Goal: Information Seeking & Learning: Understand process/instructions

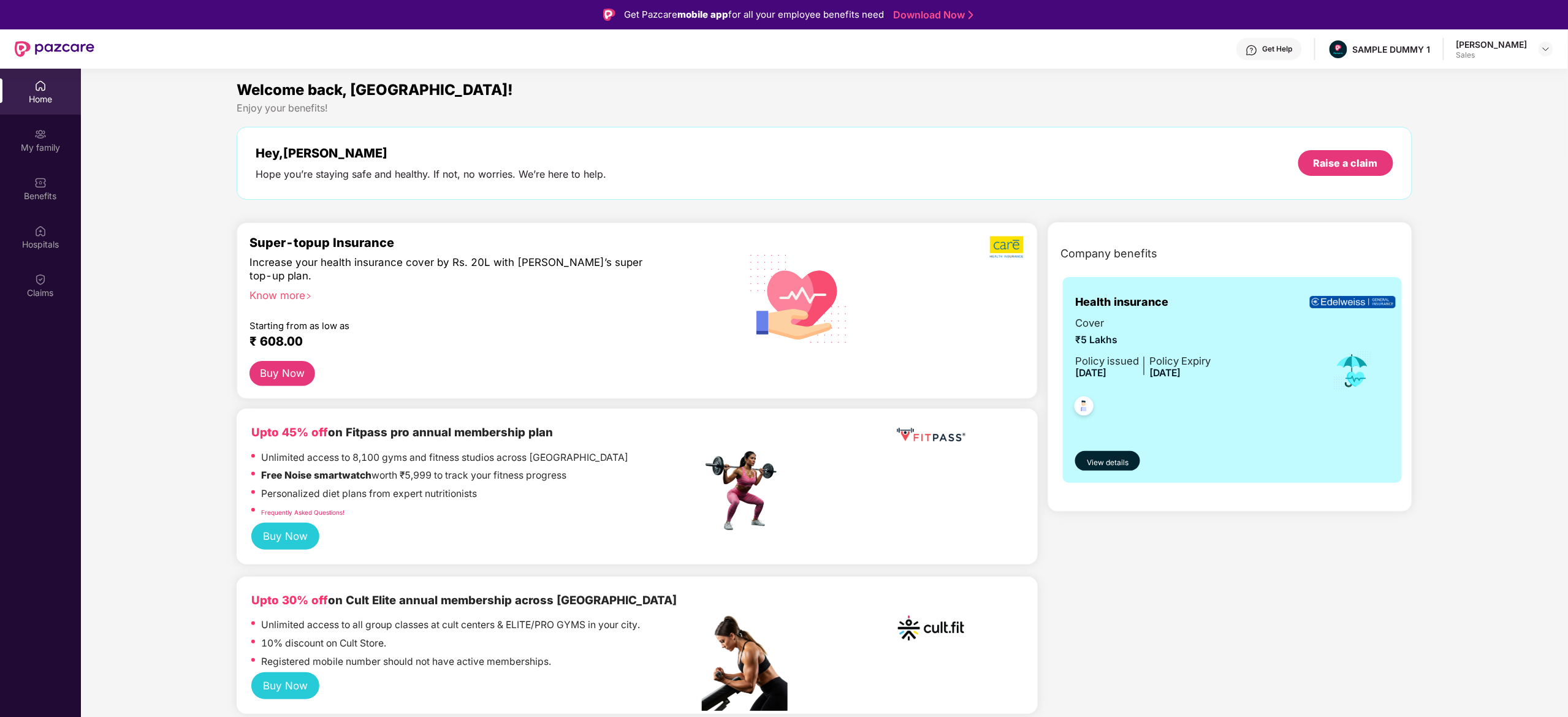
scroll to position [393, 0]
click at [1548, 43] on div at bounding box center [1546, 49] width 15 height 15
click at [1490, 117] on div "Switch to admin view" at bounding box center [1489, 126] width 160 height 24
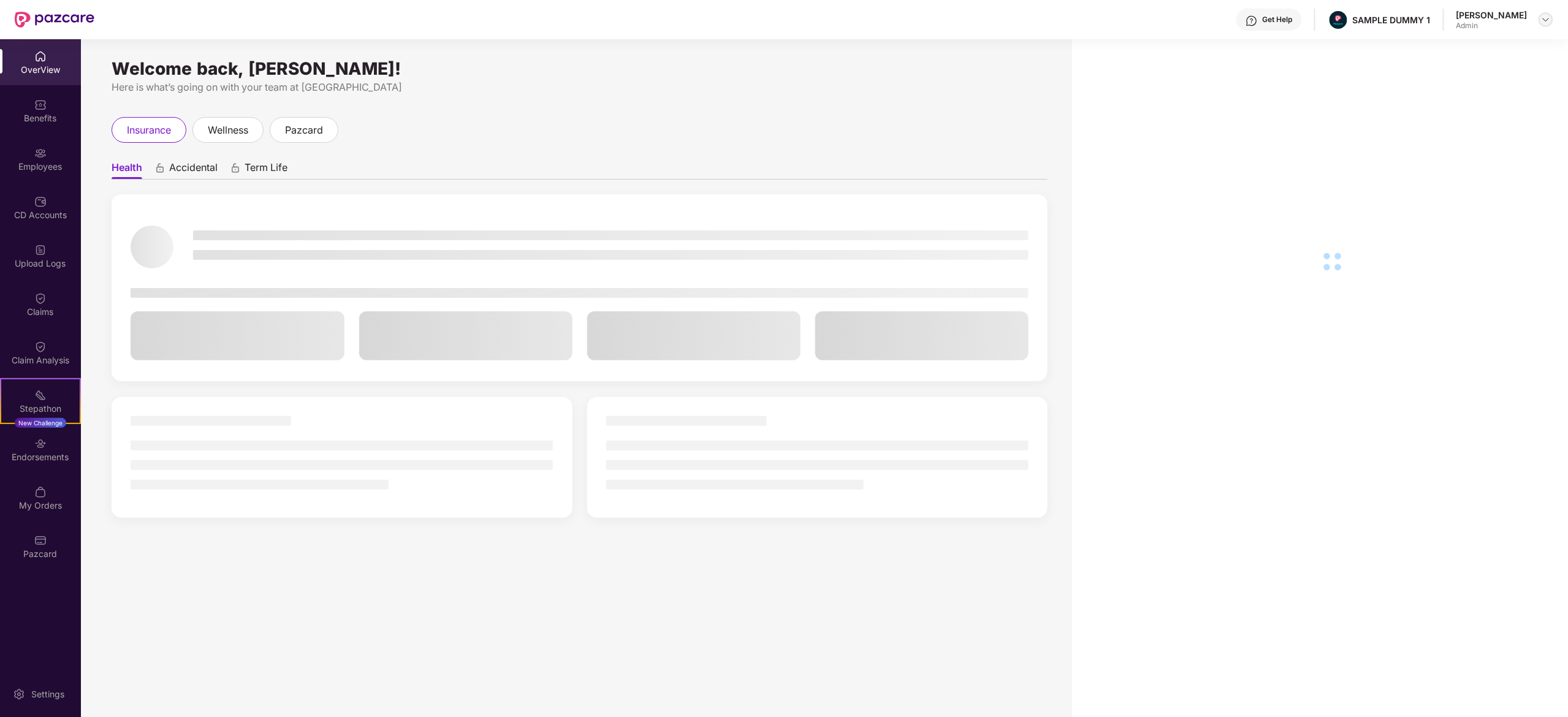
click at [1545, 19] on img at bounding box center [1546, 20] width 10 height 10
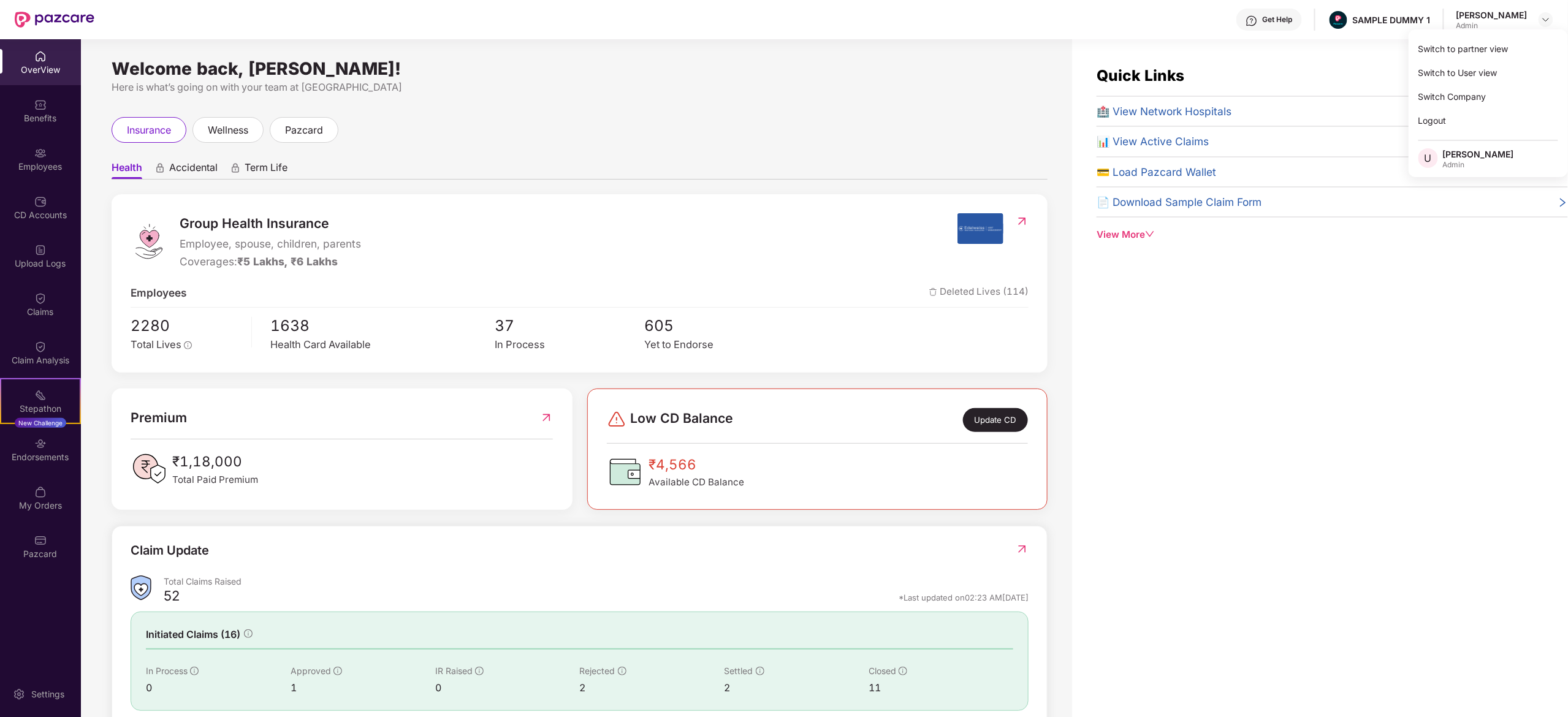
click at [1312, 318] on div "Quick Links 🏥 View Network Hospitals 📊 View Active Claims 💳 Load Pazcard Wallet…" at bounding box center [1320, 397] width 496 height 717
click at [44, 112] on div "Benefits" at bounding box center [41, 118] width 81 height 12
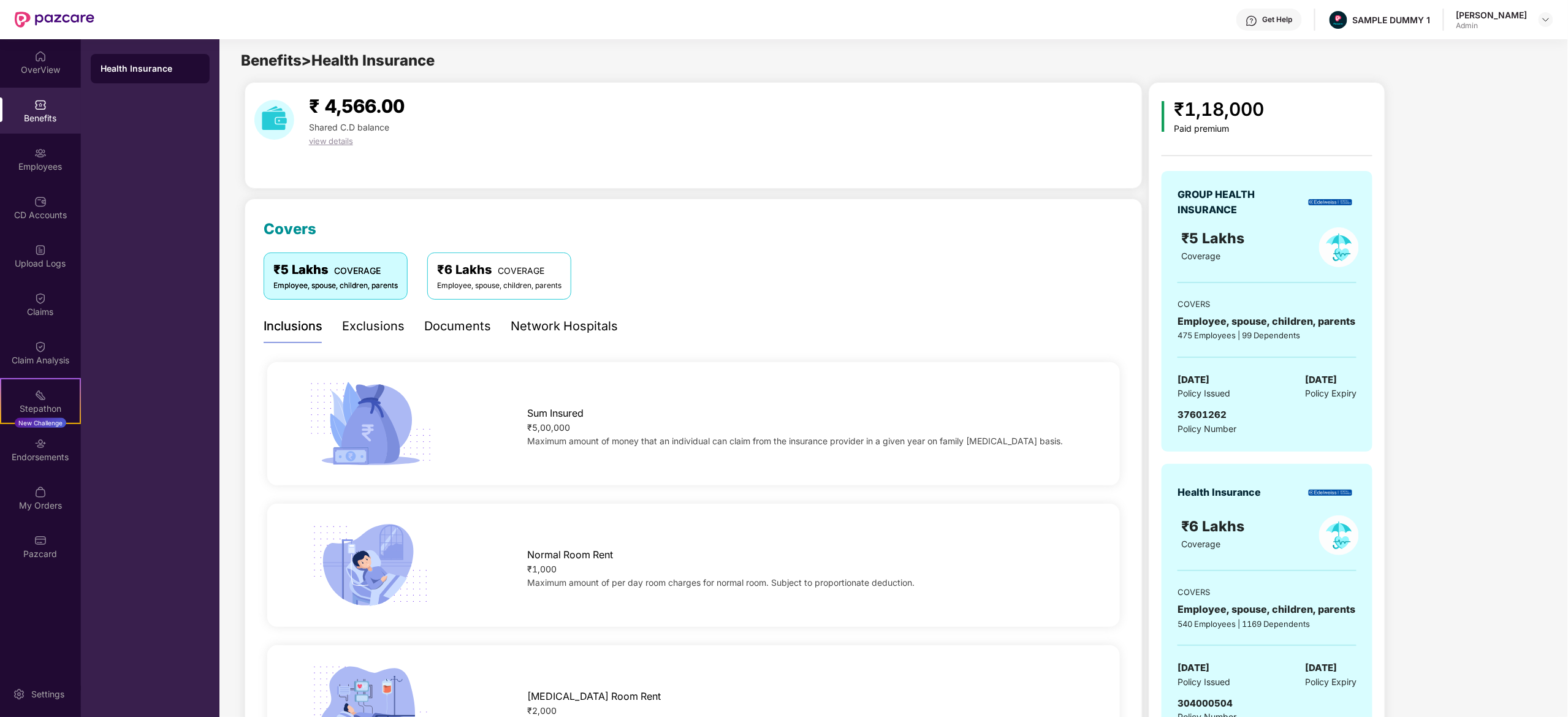
click at [461, 337] on div "Documents" at bounding box center [458, 326] width 67 height 34
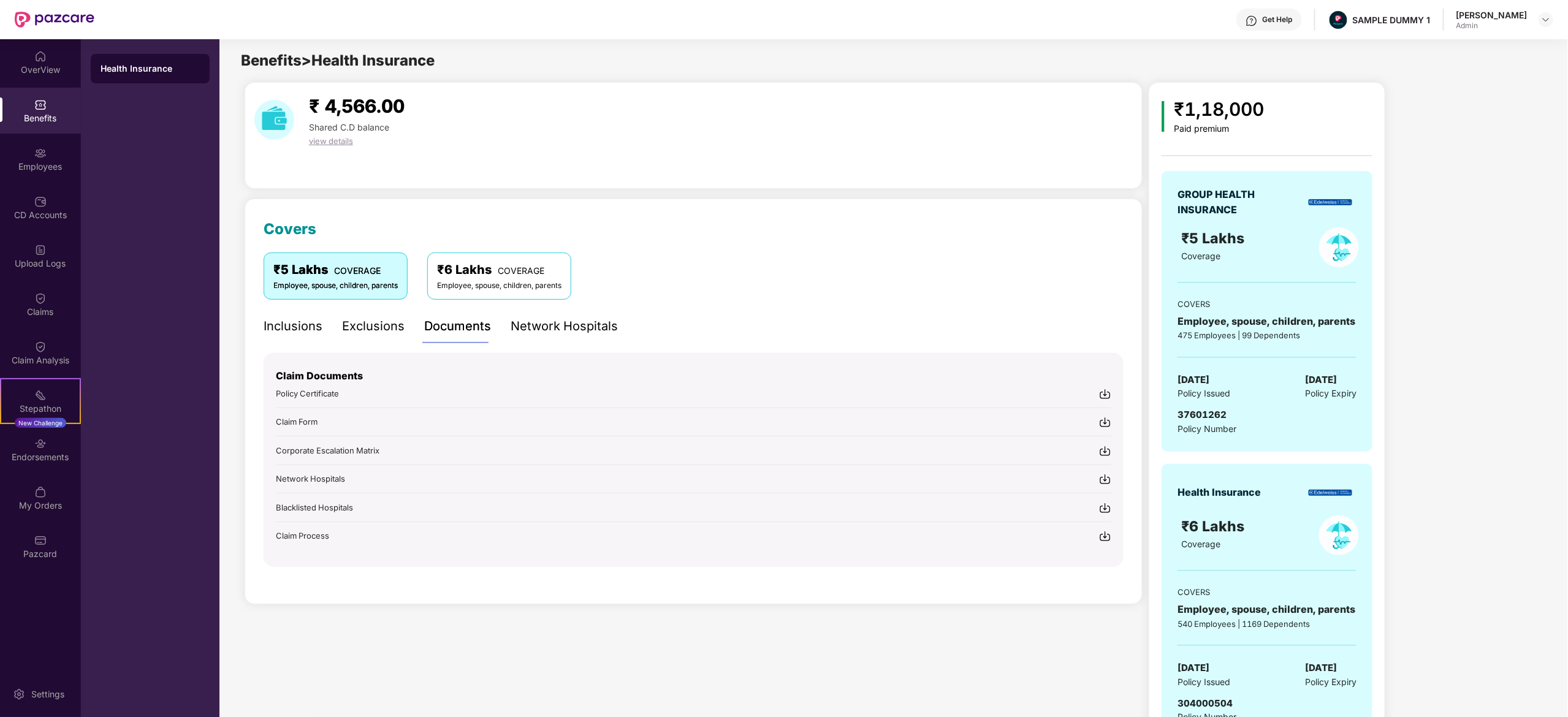
click at [569, 337] on div "Network Hospitals" at bounding box center [564, 326] width 108 height 34
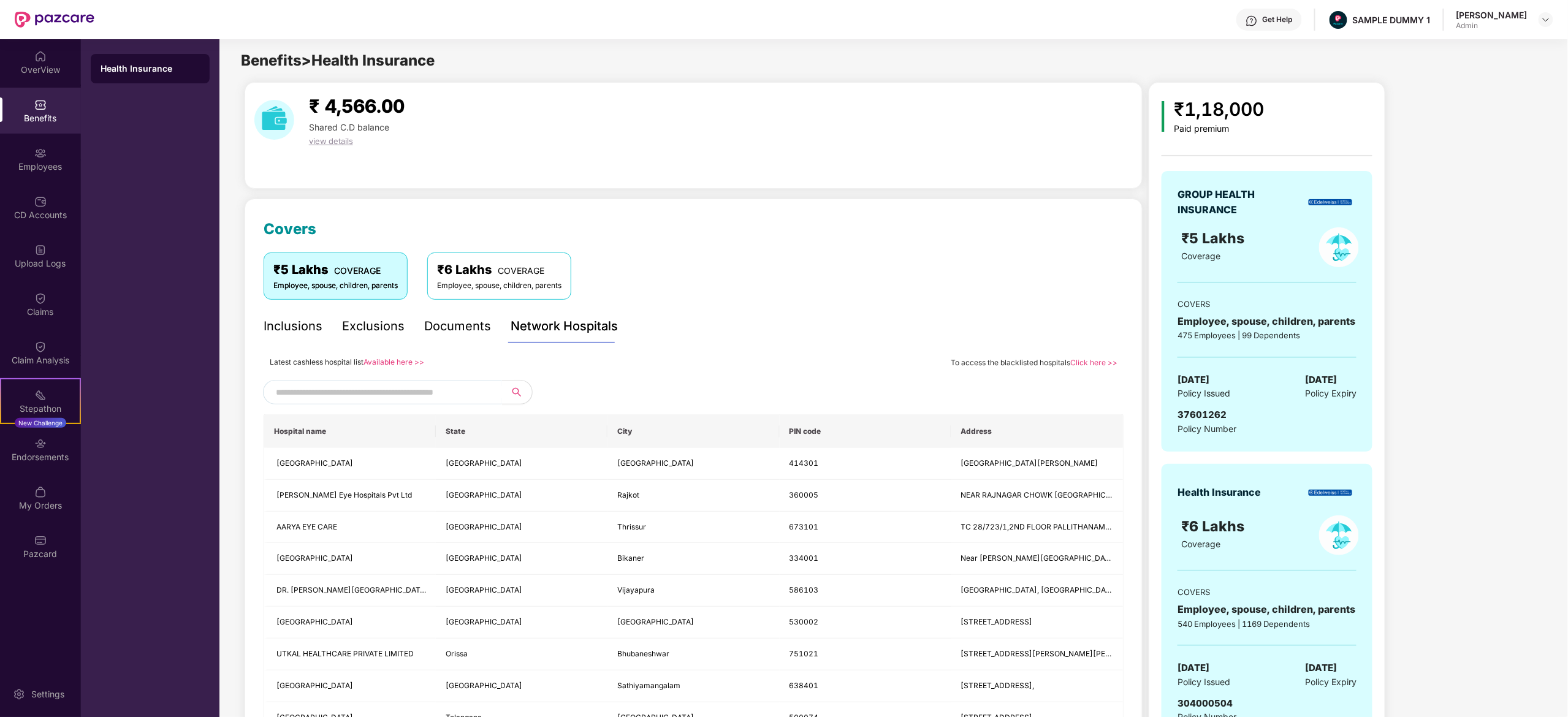
click at [395, 397] on input "text" at bounding box center [381, 392] width 210 height 18
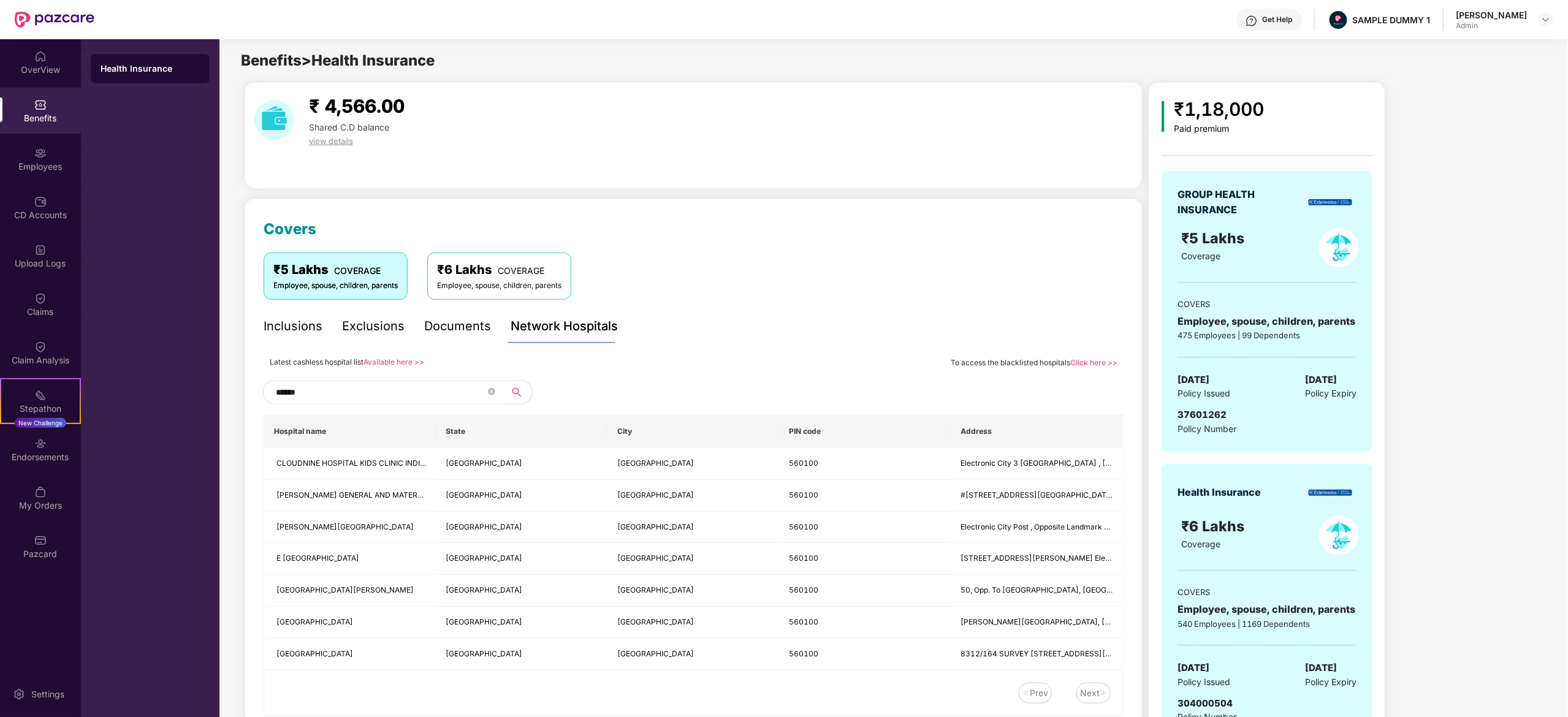
type input "******"
click at [495, 392] on icon "close-circle" at bounding box center [492, 392] width 8 height 8
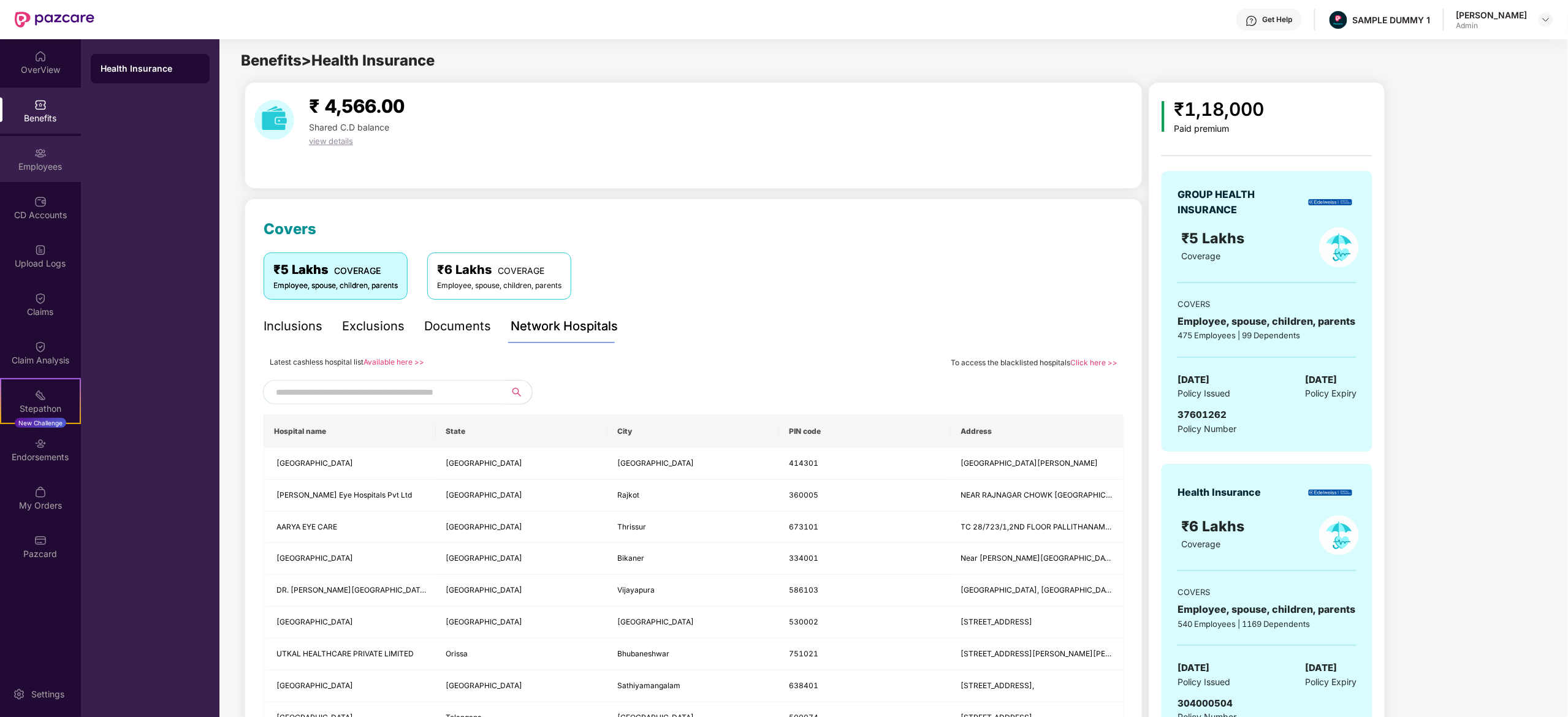
click at [68, 164] on div "Employees" at bounding box center [41, 166] width 81 height 12
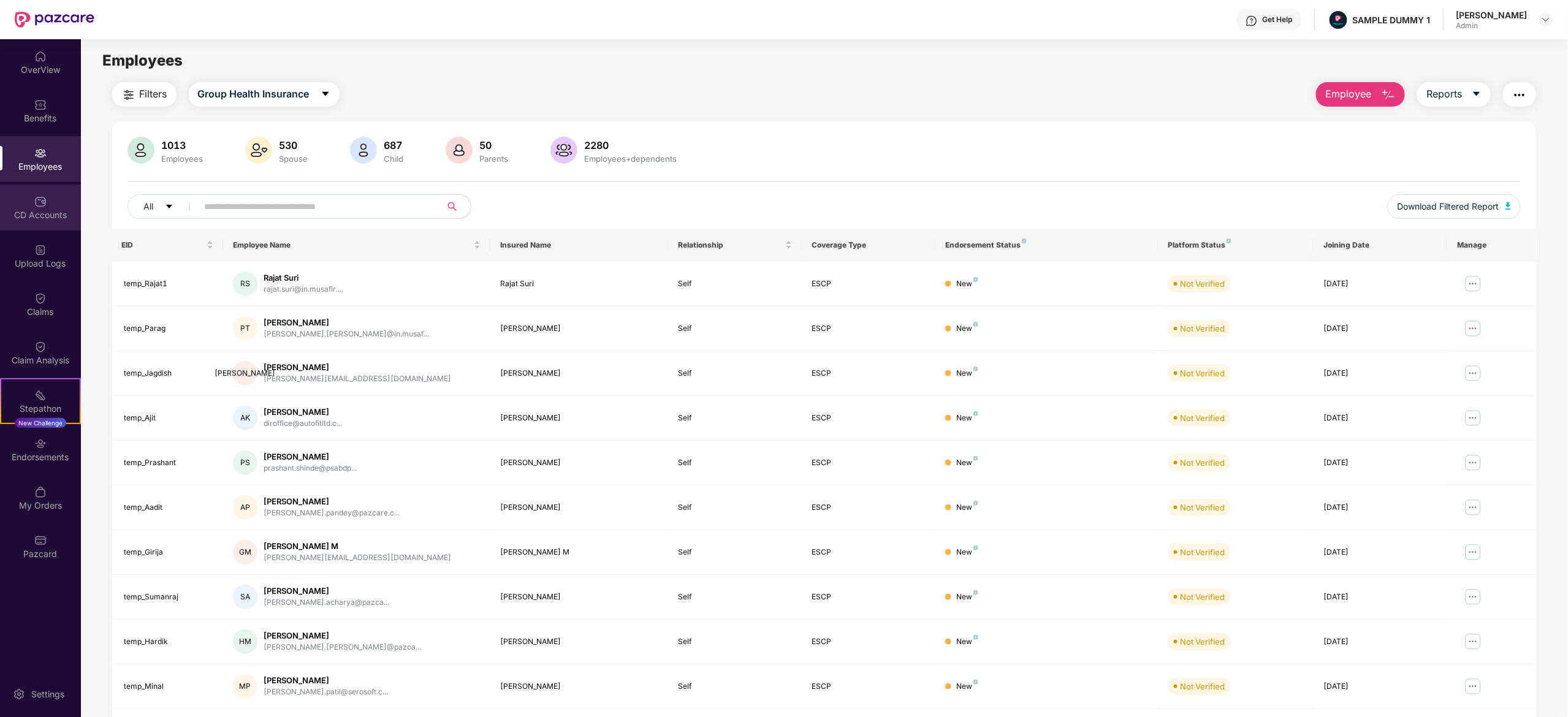
click at [44, 196] on img at bounding box center [41, 202] width 12 height 12
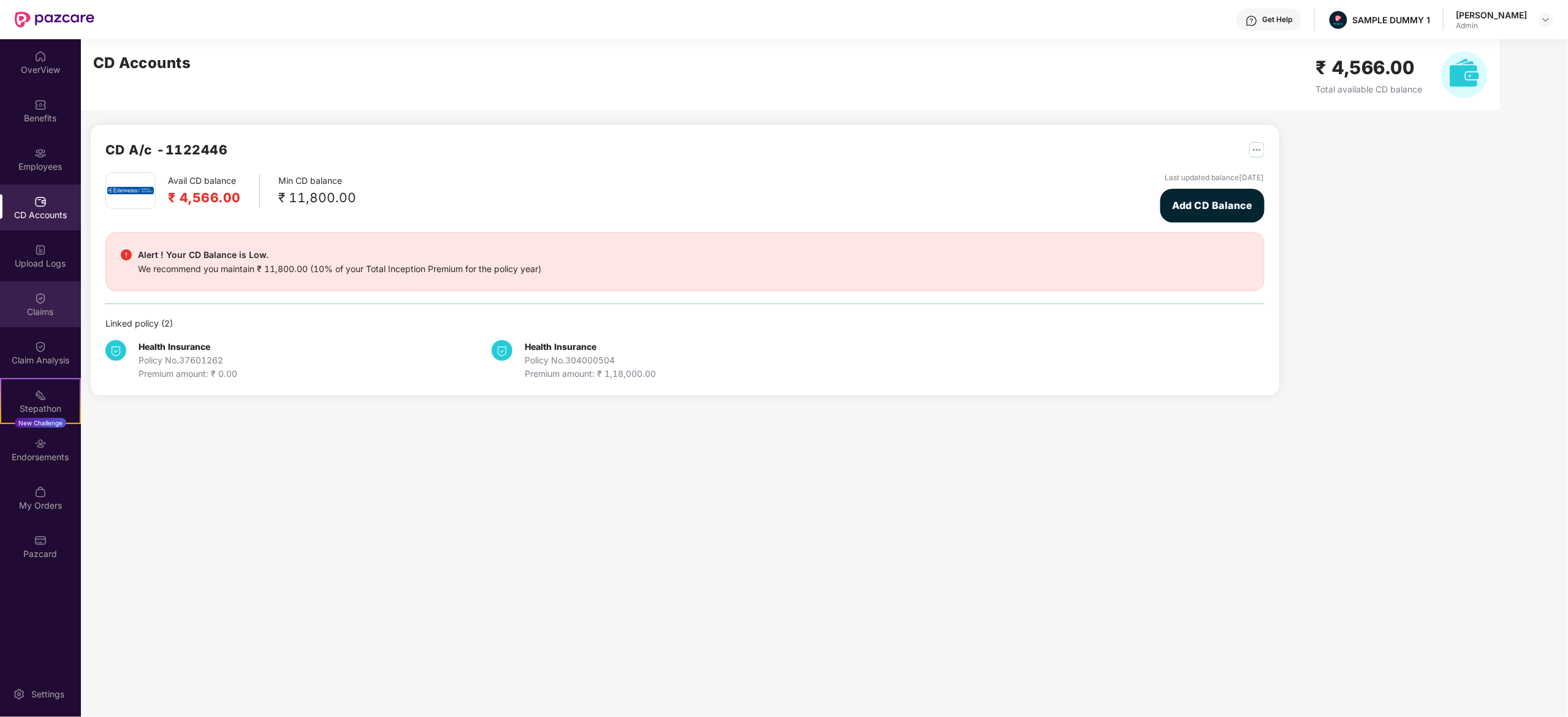
click at [54, 304] on div "Claims" at bounding box center [41, 304] width 81 height 46
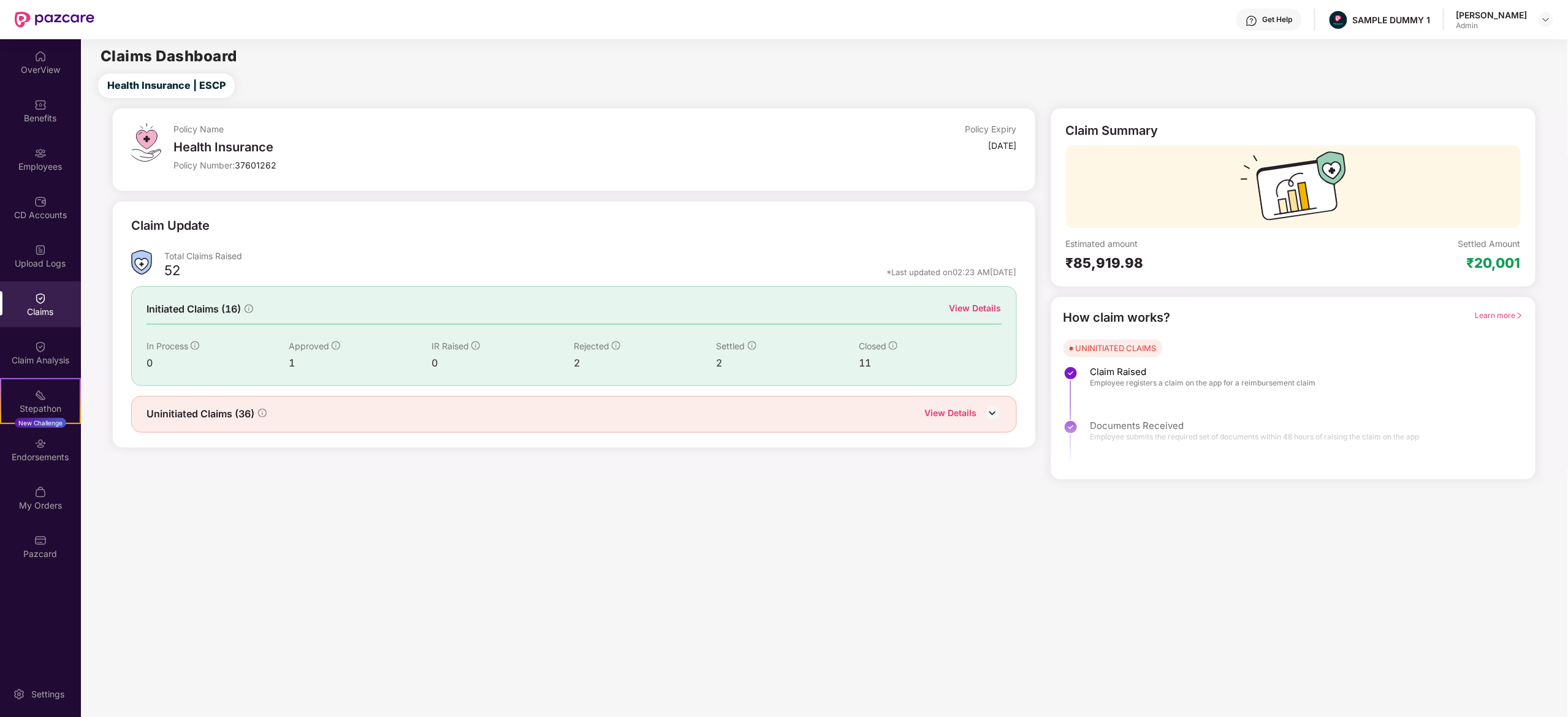
click at [937, 417] on div "View Details" at bounding box center [951, 414] width 52 height 16
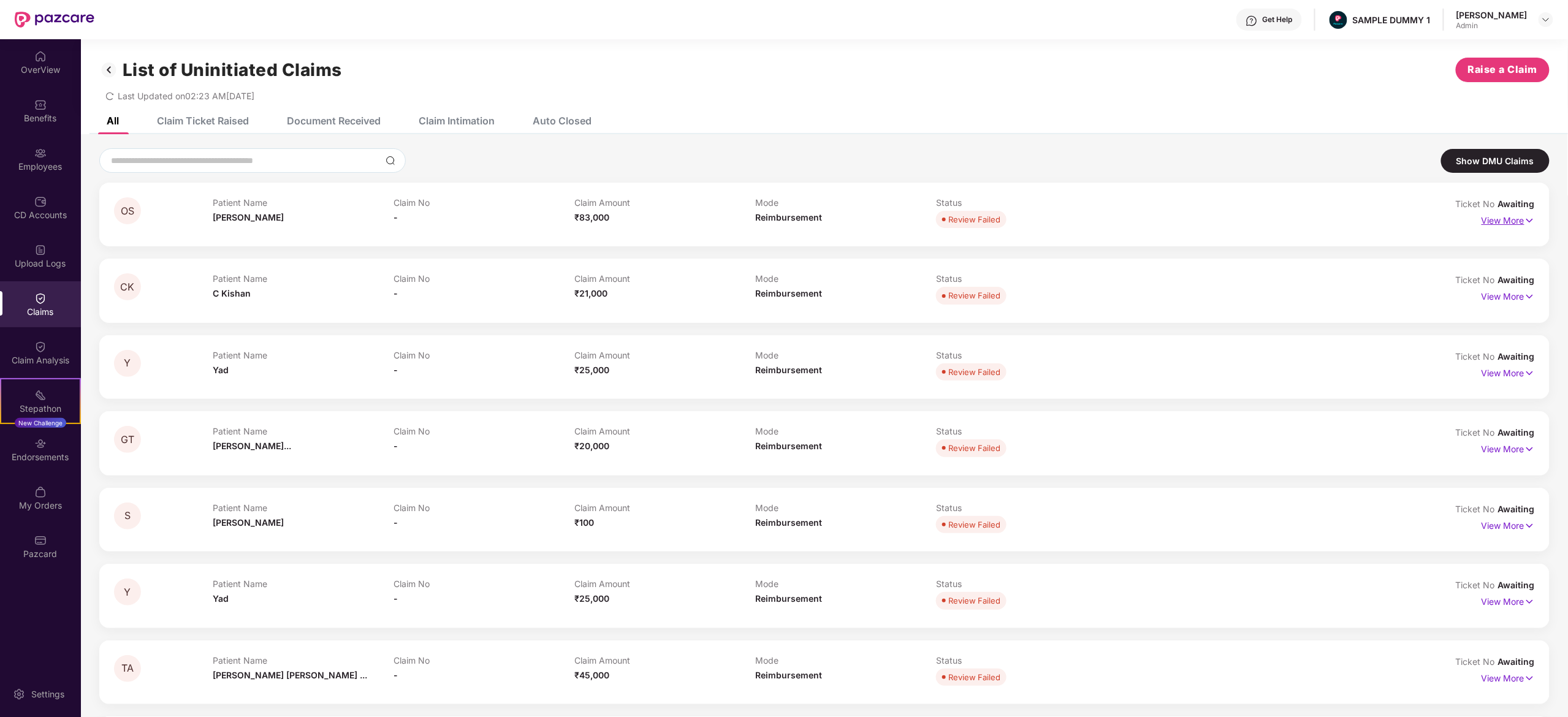
click at [1502, 224] on p "View More" at bounding box center [1509, 219] width 53 height 17
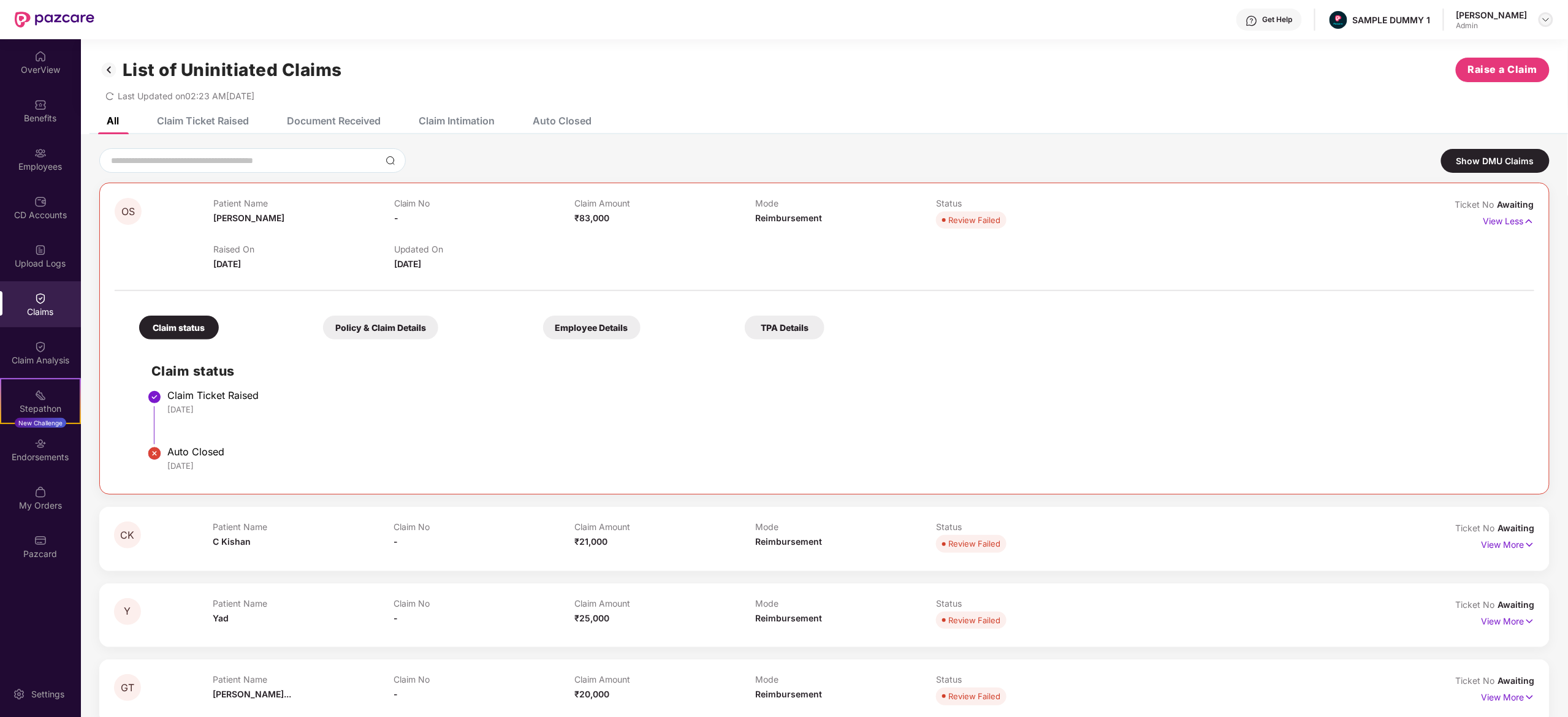
click at [1551, 23] on div at bounding box center [1546, 20] width 15 height 15
click at [1492, 70] on div "Switch to User view" at bounding box center [1489, 73] width 160 height 24
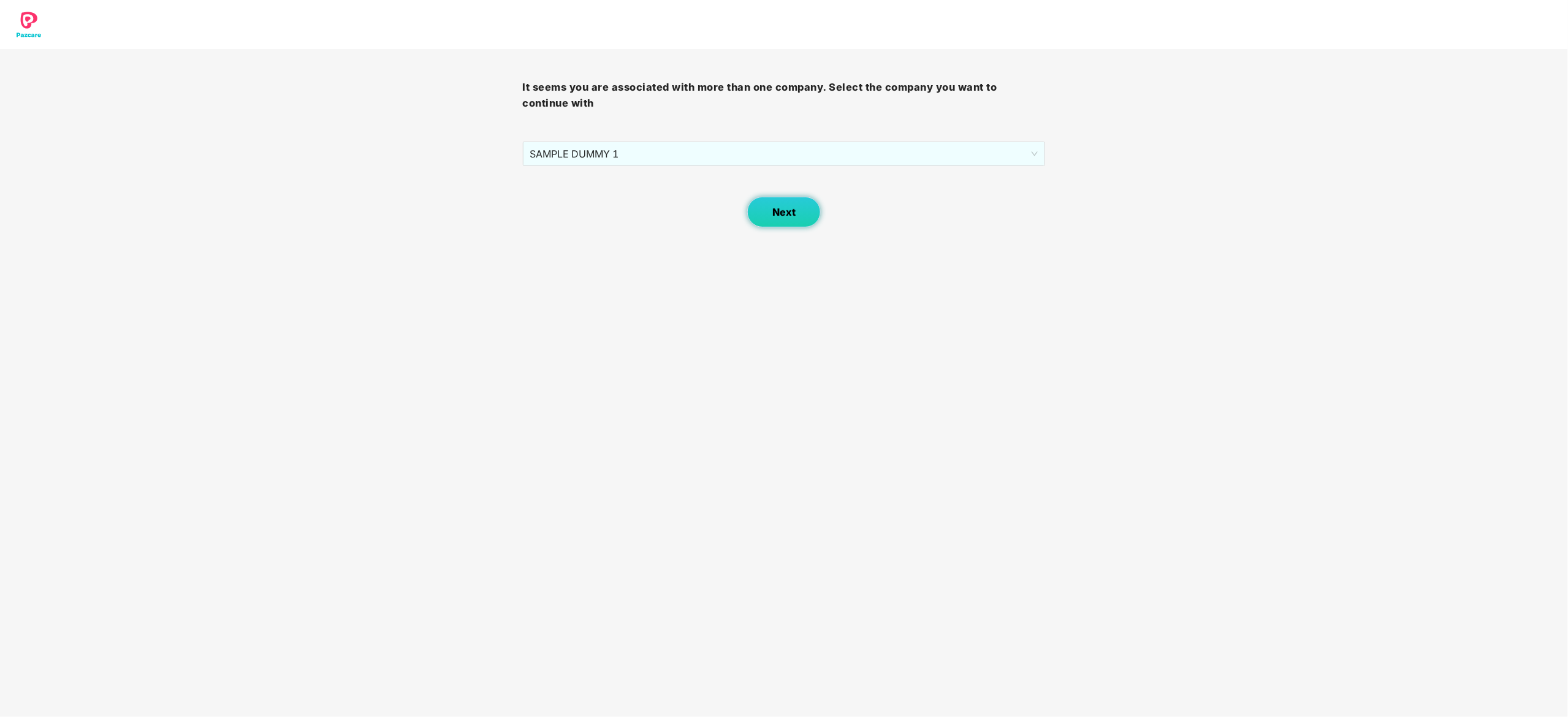
click at [790, 212] on span "Next" at bounding box center [784, 211] width 23 height 11
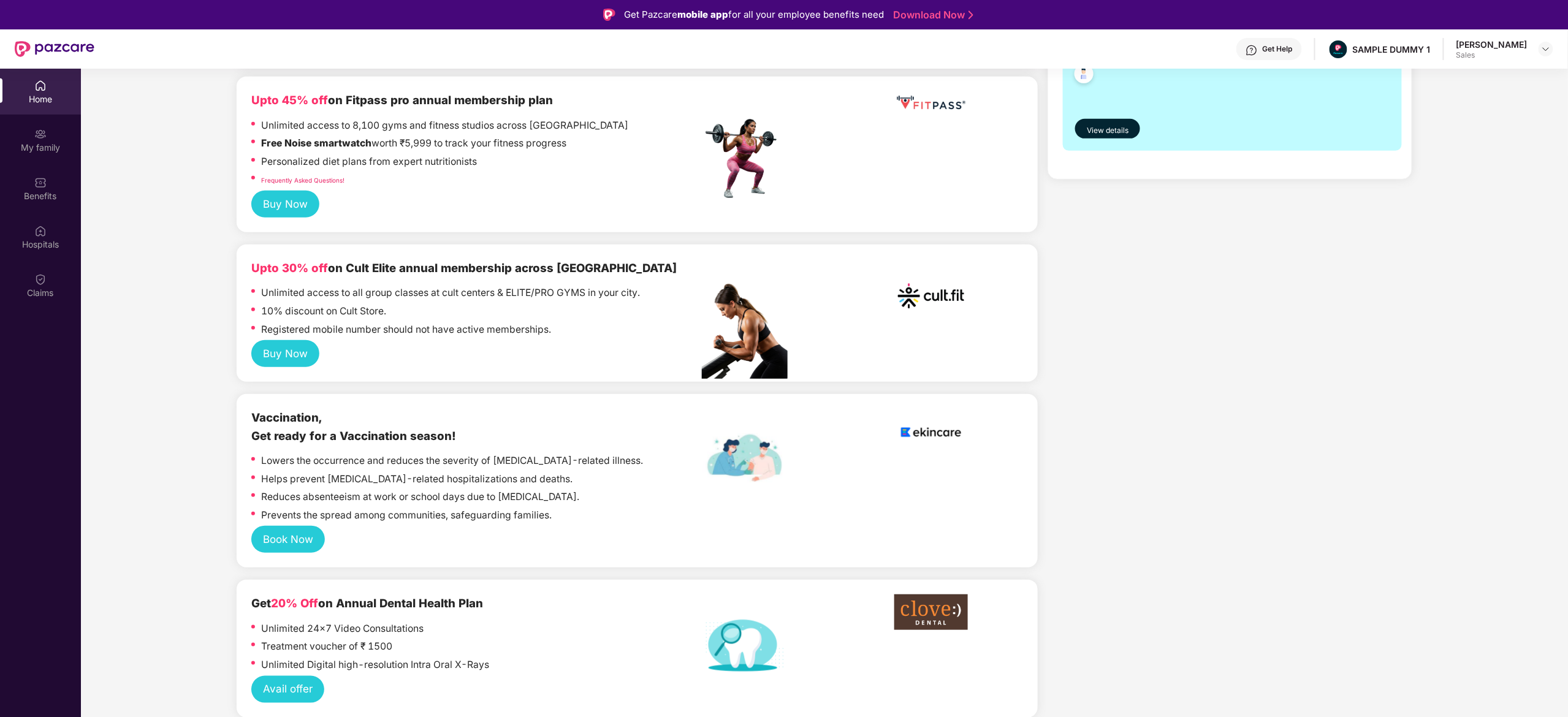
scroll to position [967, 0]
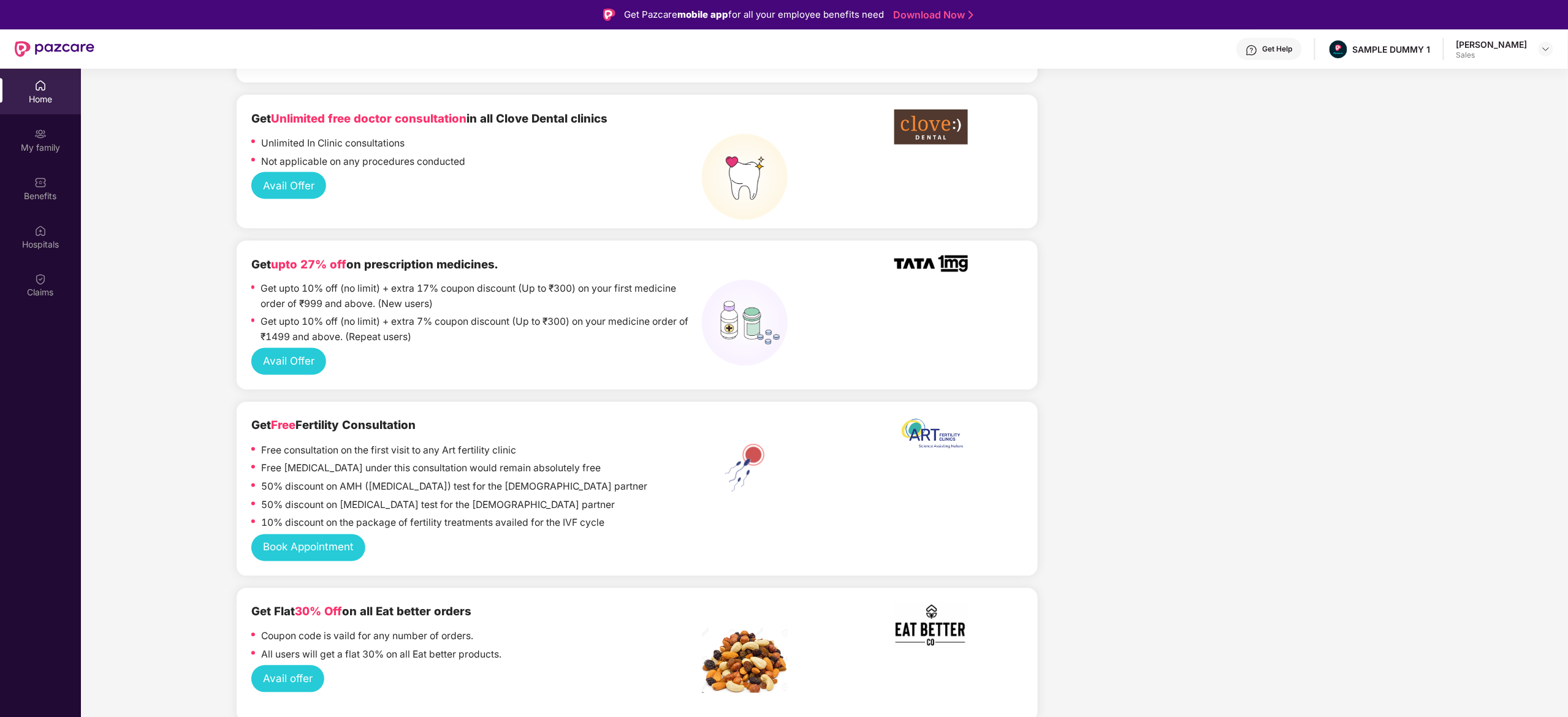
click at [291, 363] on button "Avail Offer" at bounding box center [288, 362] width 75 height 27
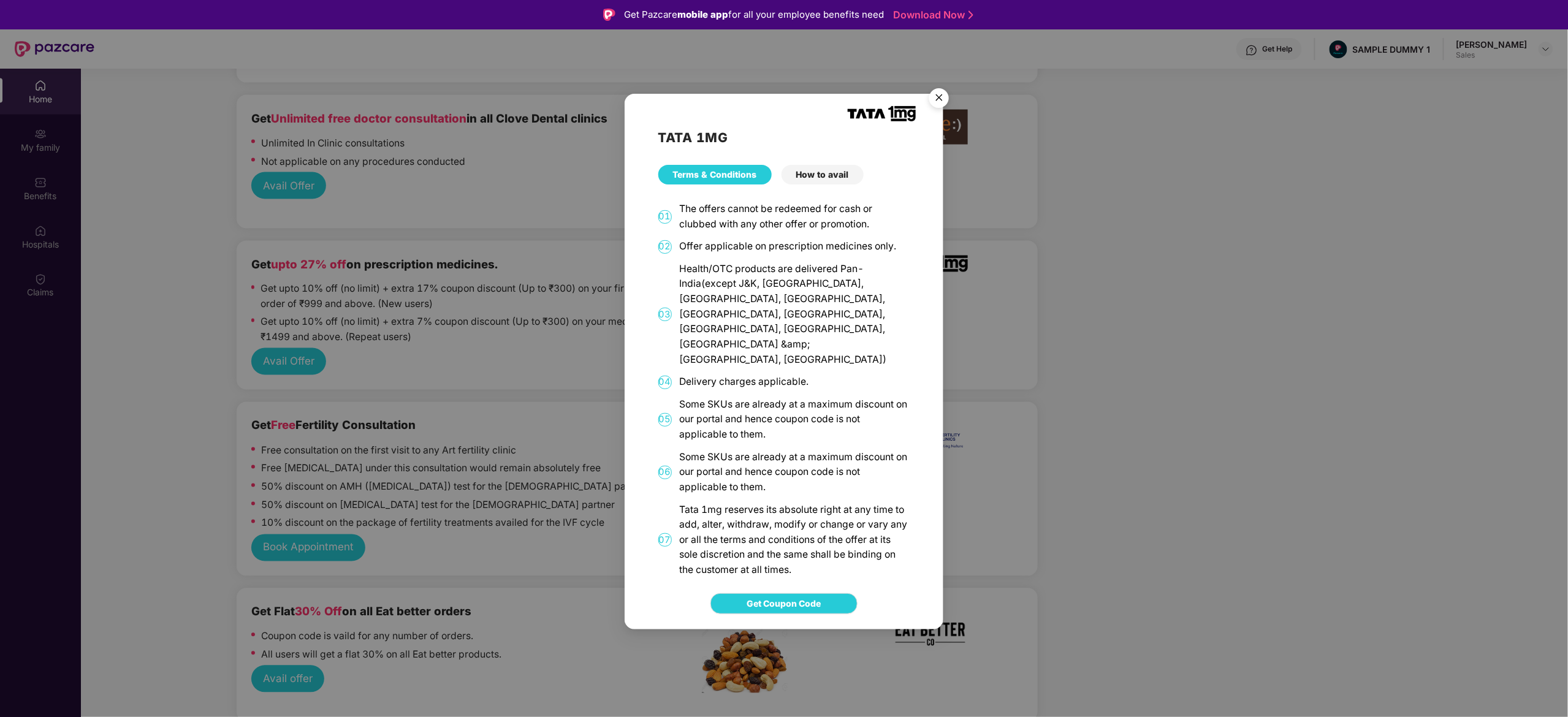
click at [836, 184] on div "How to avail" at bounding box center [822, 175] width 82 height 20
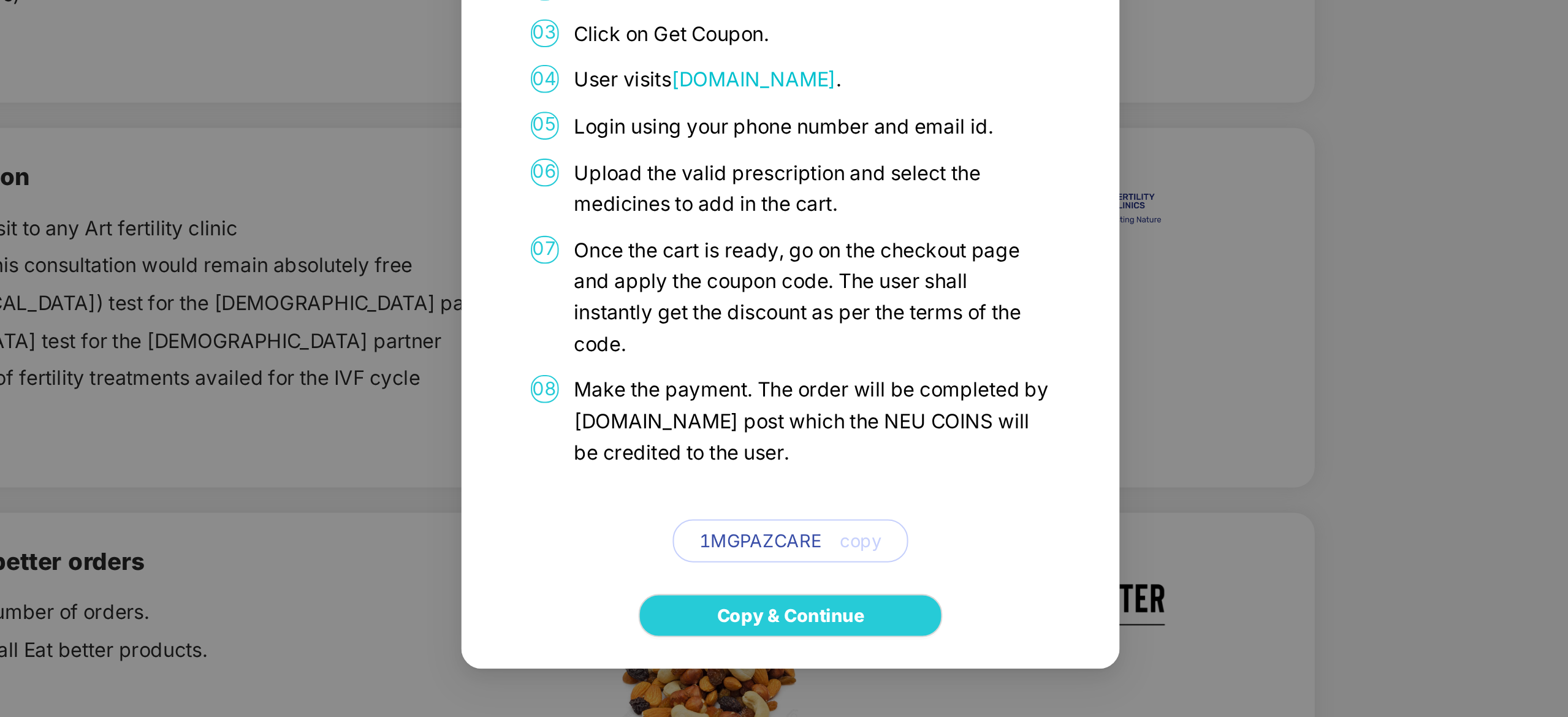
scroll to position [68, 0]
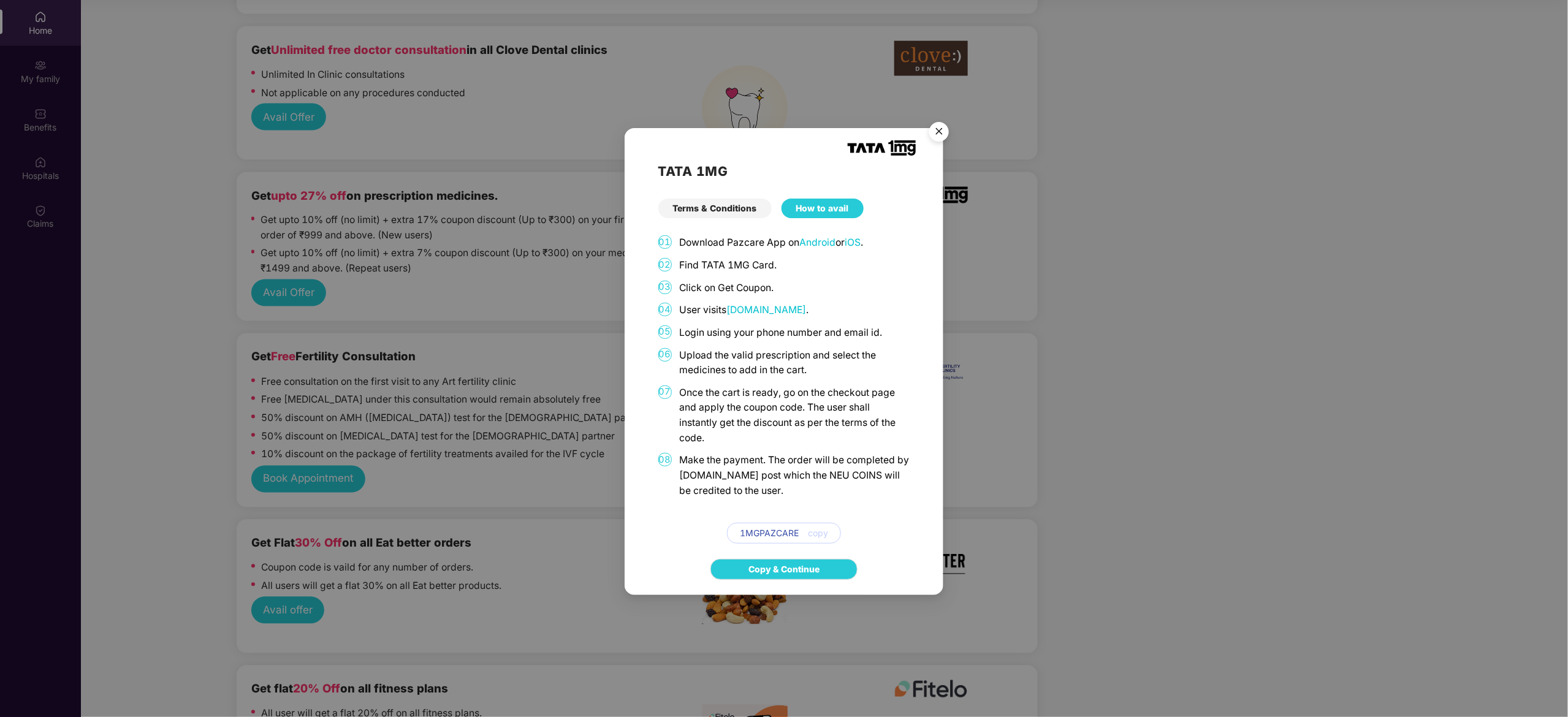
click at [937, 132] on img "Close" at bounding box center [939, 134] width 35 height 35
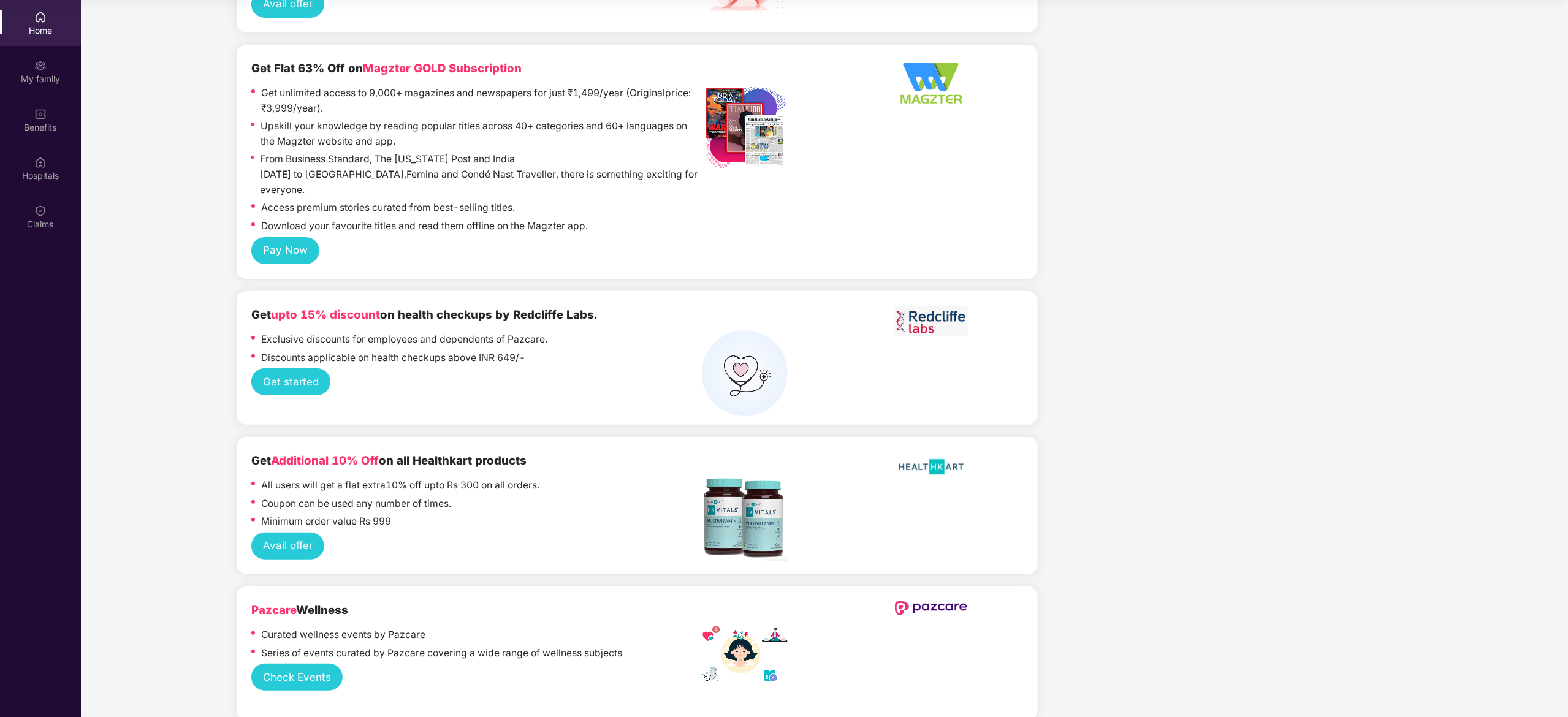
scroll to position [2356, 0]
